Goal: Find specific page/section: Find specific page/section

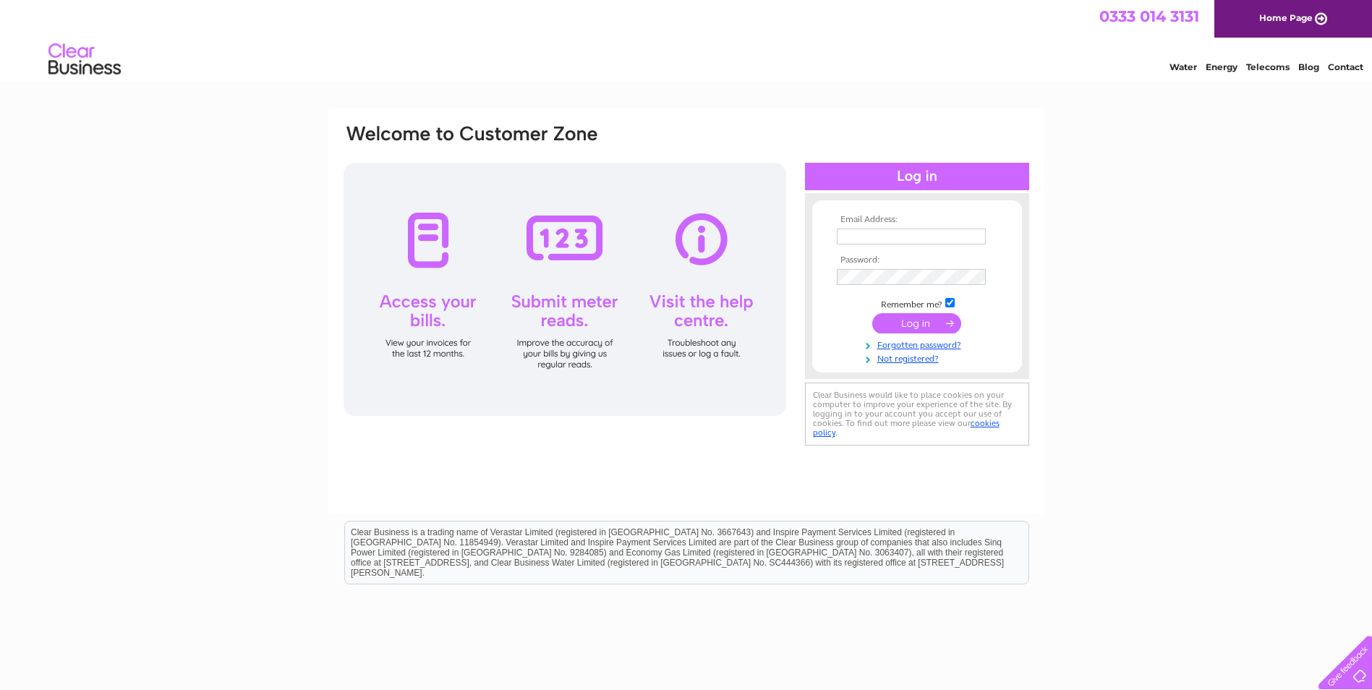
click at [908, 244] on td at bounding box center [917, 236] width 168 height 23
click at [902, 236] on input "text" at bounding box center [912, 236] width 150 height 17
type input "admin@rosscontractors.co.uk"
click at [923, 323] on input "submit" at bounding box center [916, 325] width 89 height 20
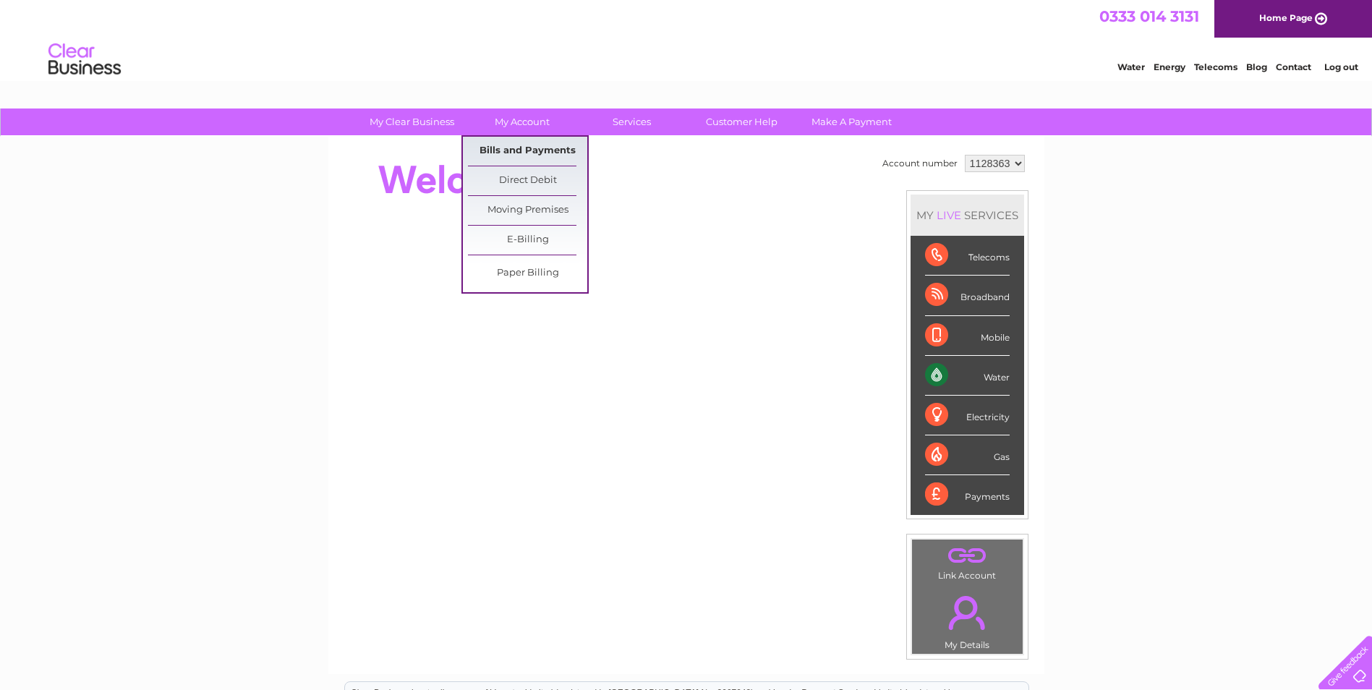
click at [498, 145] on link "Bills and Payments" at bounding box center [527, 151] width 119 height 29
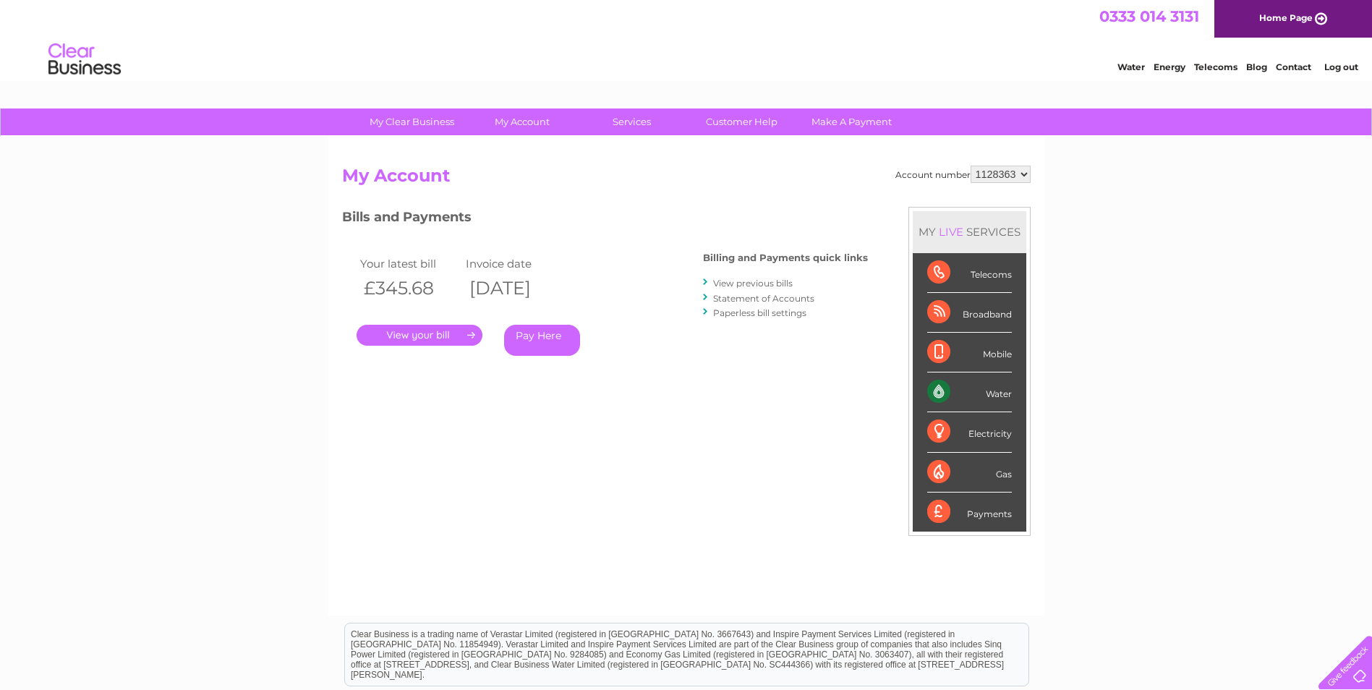
click at [410, 333] on link "." at bounding box center [419, 335] width 126 height 21
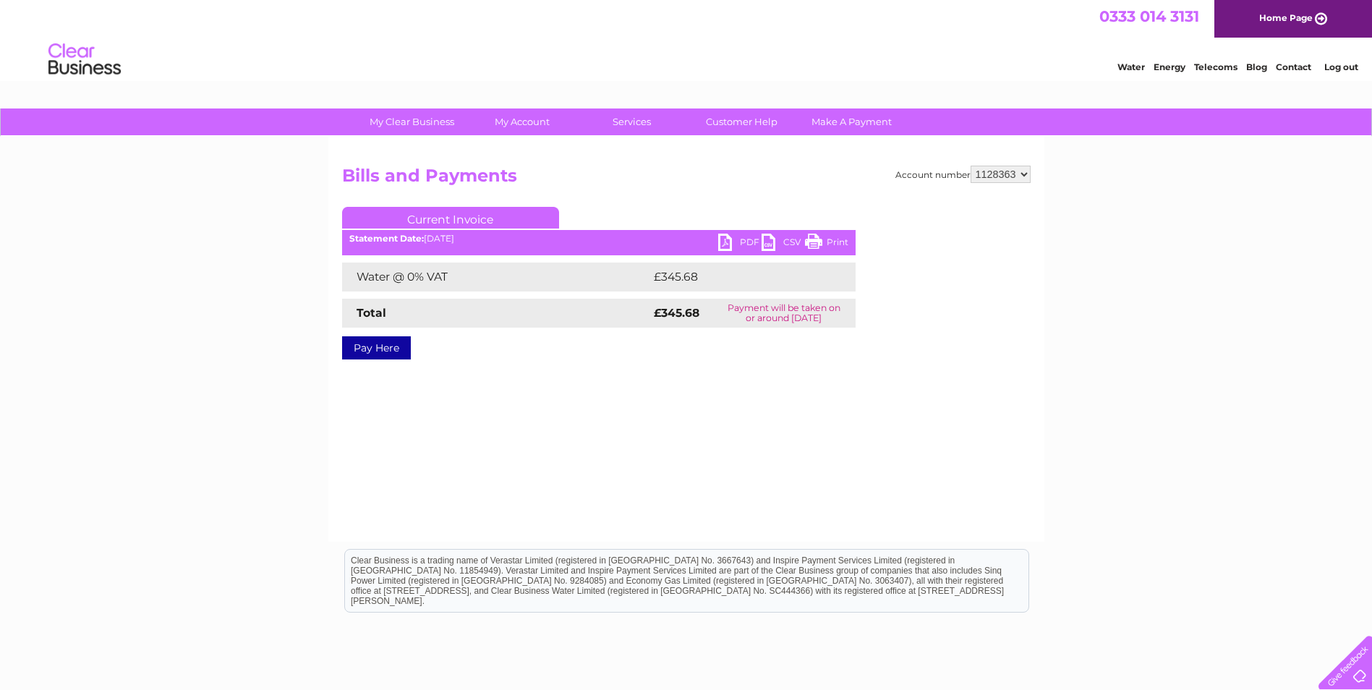
click at [723, 237] on link "PDF" at bounding box center [739, 244] width 43 height 21
